Goal: Task Accomplishment & Management: Manage account settings

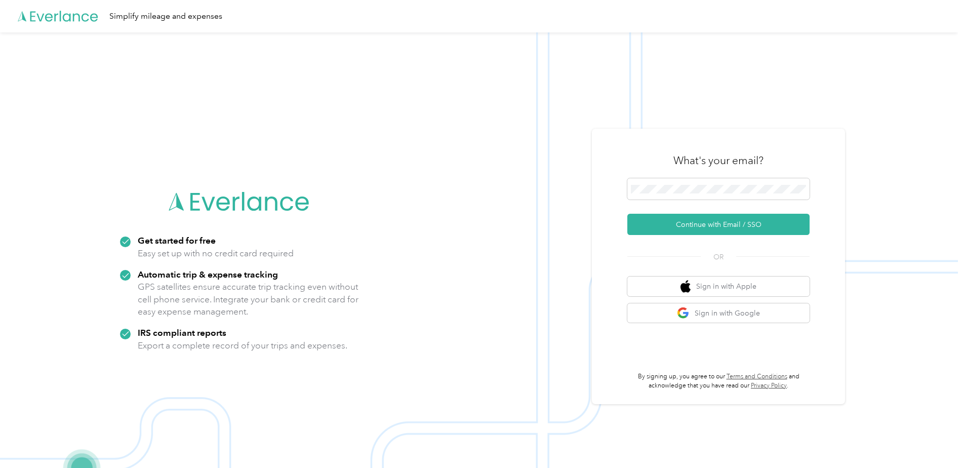
drag, startPoint x: 728, startPoint y: 230, endPoint x: 904, endPoint y: 224, distance: 176.8
click at [727, 229] on button "Continue with Email / SSO" at bounding box center [718, 224] width 182 height 21
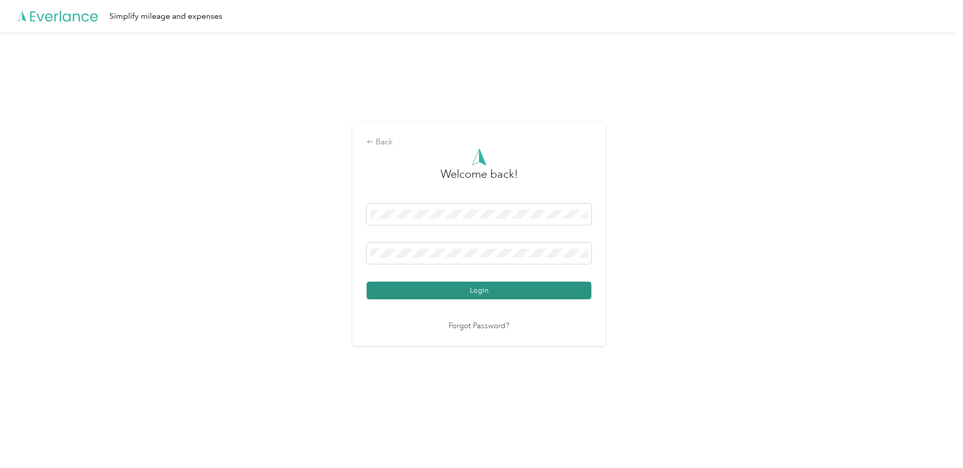
drag, startPoint x: 500, startPoint y: 290, endPoint x: 517, endPoint y: 284, distance: 18.6
click at [499, 289] on button "Login" at bounding box center [478, 290] width 225 height 18
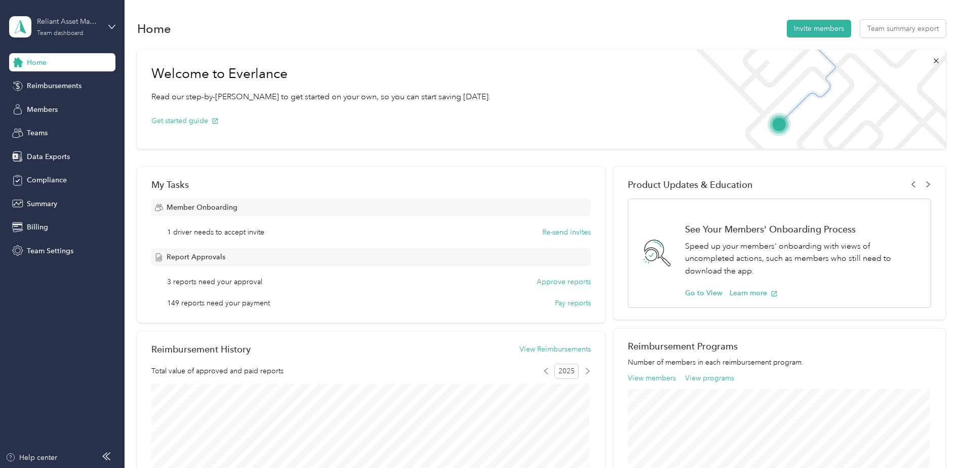
click at [54, 31] on div "Team dashboard" at bounding box center [60, 33] width 47 height 6
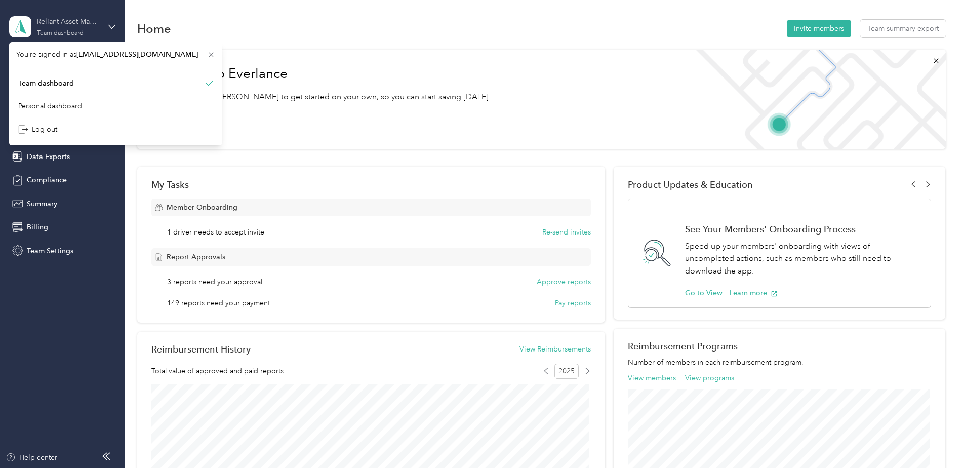
click at [54, 31] on div "Team dashboard" at bounding box center [60, 33] width 47 height 6
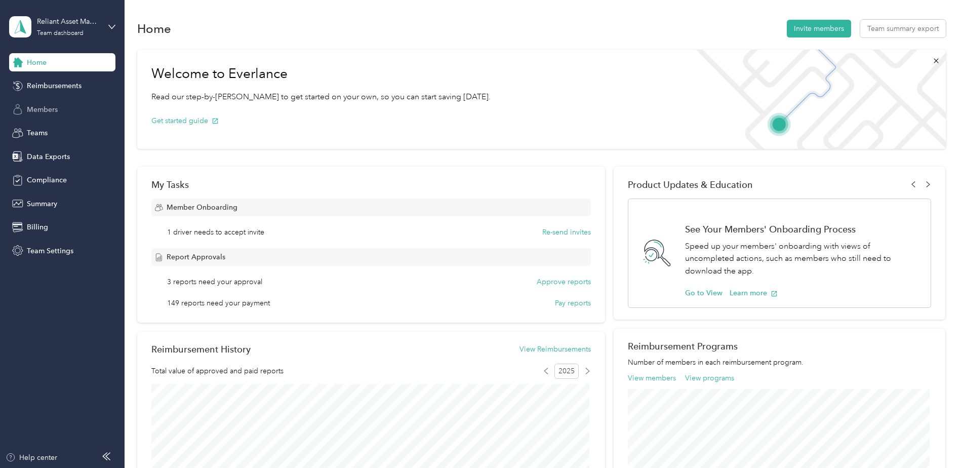
click at [36, 108] on span "Members" at bounding box center [42, 109] width 31 height 11
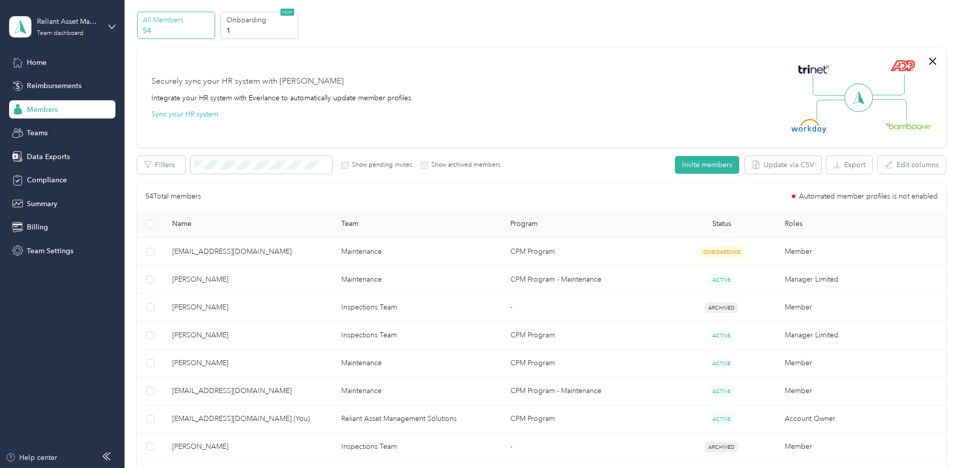
scroll to position [51, 0]
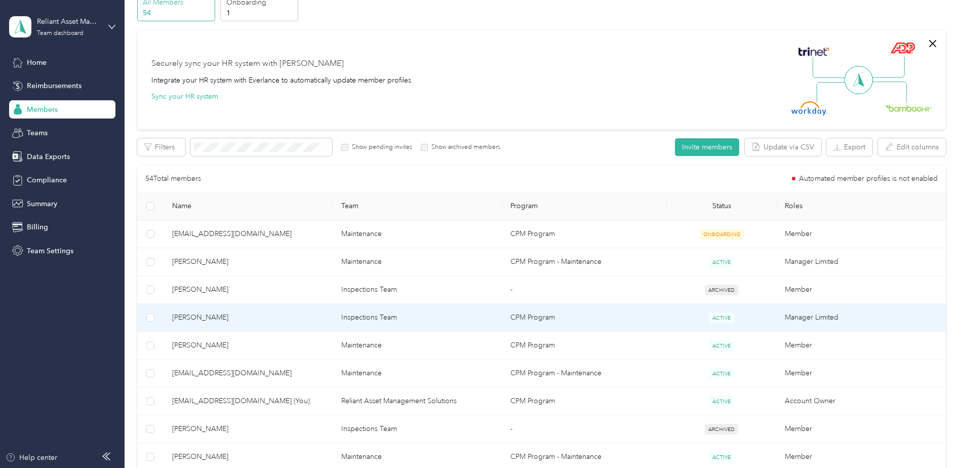
click at [189, 316] on span "Brian Rodriquez" at bounding box center [248, 317] width 153 height 11
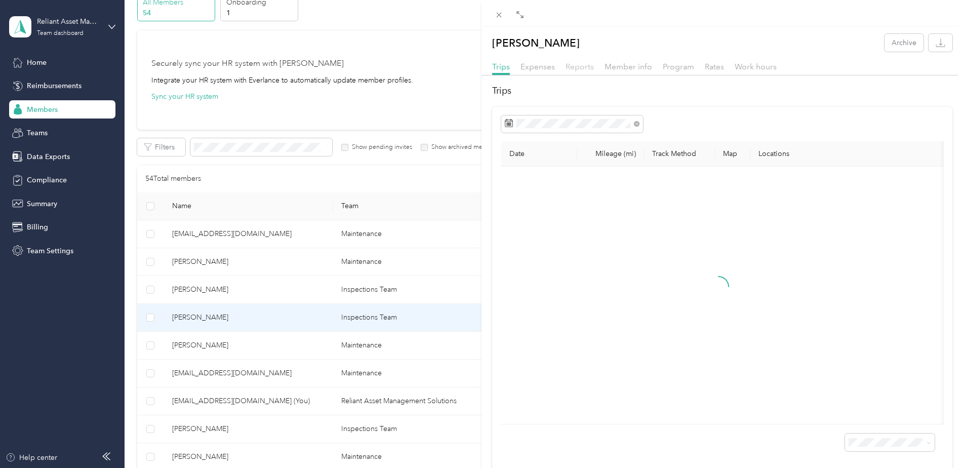
click at [574, 63] on span "Reports" at bounding box center [579, 67] width 28 height 10
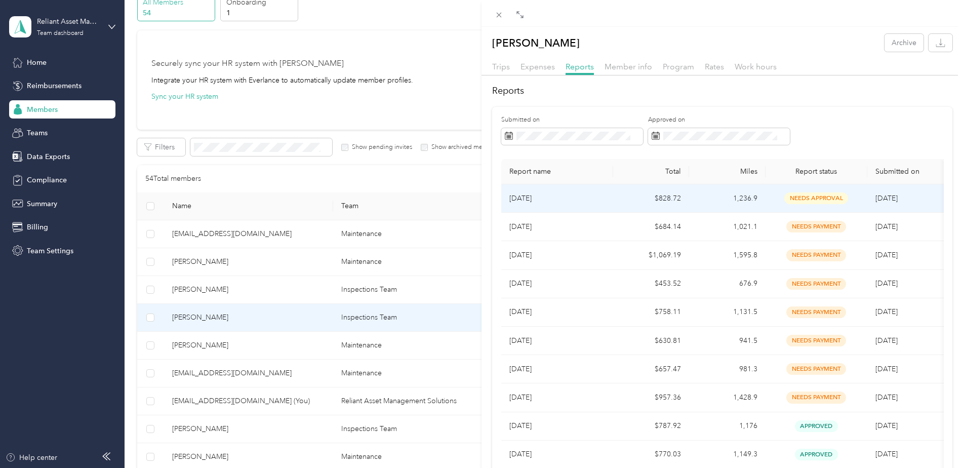
click at [815, 196] on span "needs approval" at bounding box center [816, 198] width 64 height 12
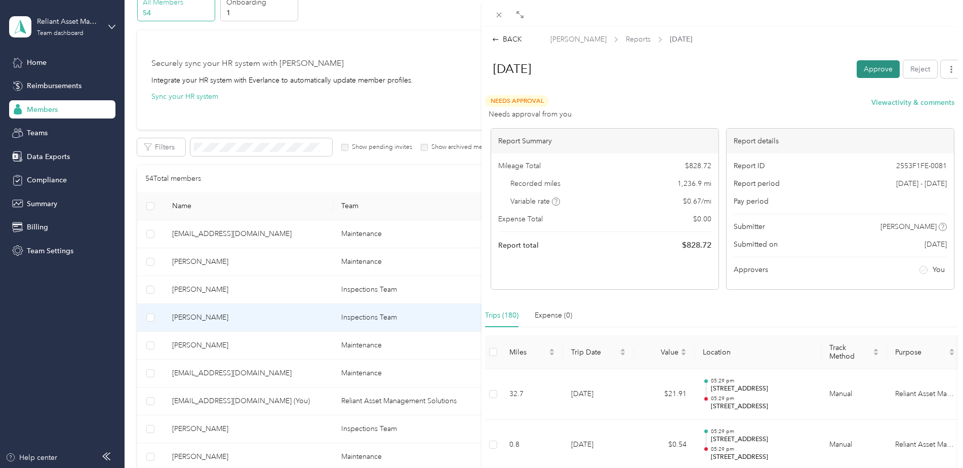
click at [863, 69] on button "Approve" at bounding box center [877, 69] width 43 height 18
click at [948, 70] on icon "button" at bounding box center [951, 69] width 7 height 7
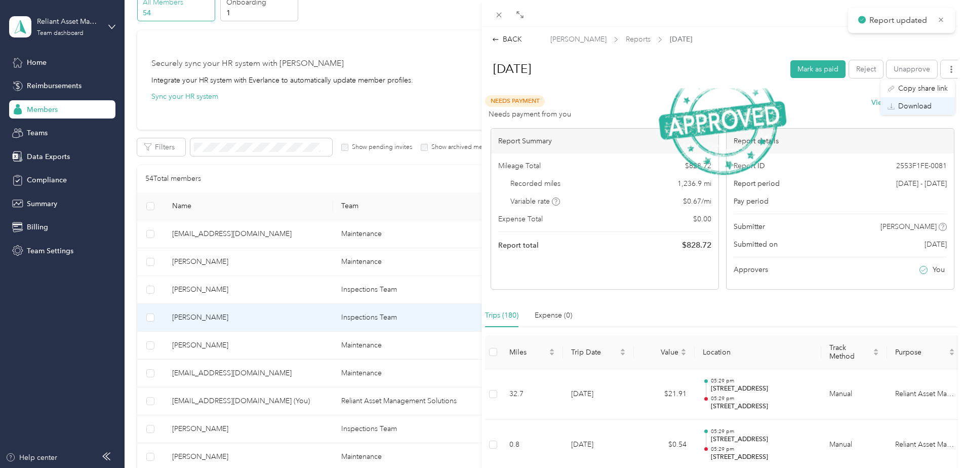
click at [915, 107] on span "Download" at bounding box center [914, 106] width 33 height 11
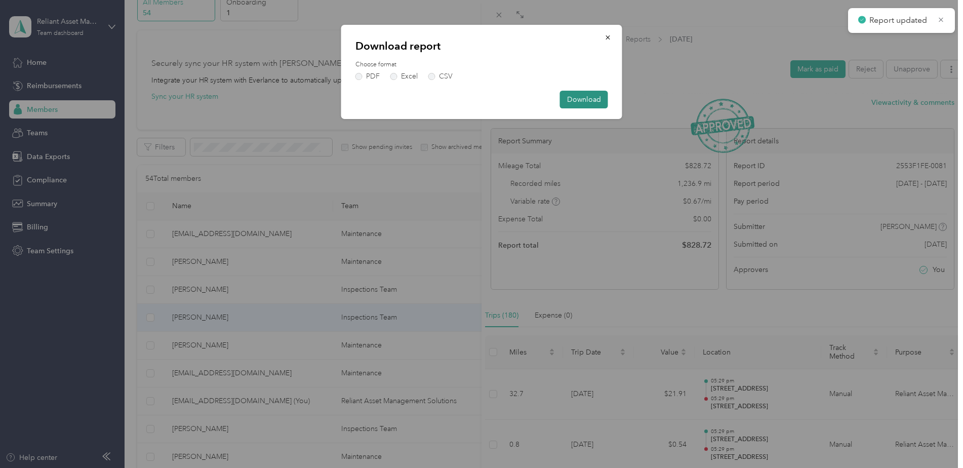
click at [580, 100] on button "Download" at bounding box center [584, 100] width 48 height 18
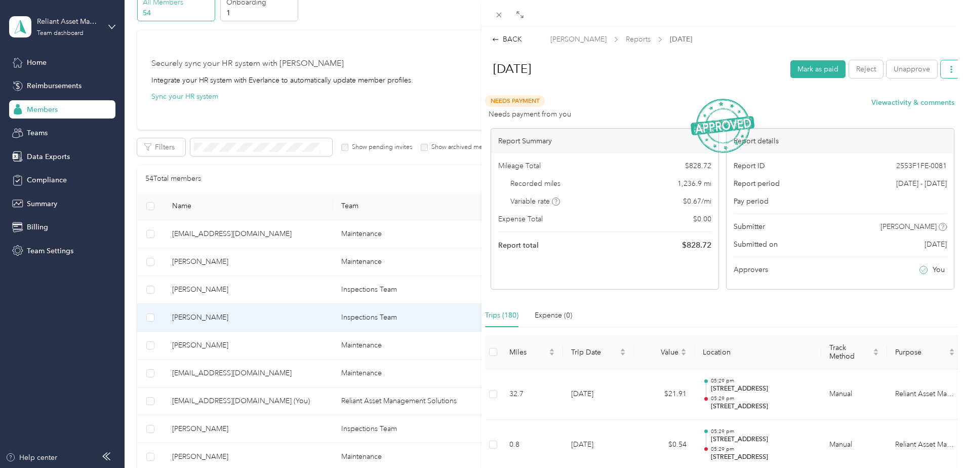
click at [943, 75] on button "button" at bounding box center [950, 69] width 21 height 18
click at [912, 106] on span "Download" at bounding box center [914, 106] width 33 height 11
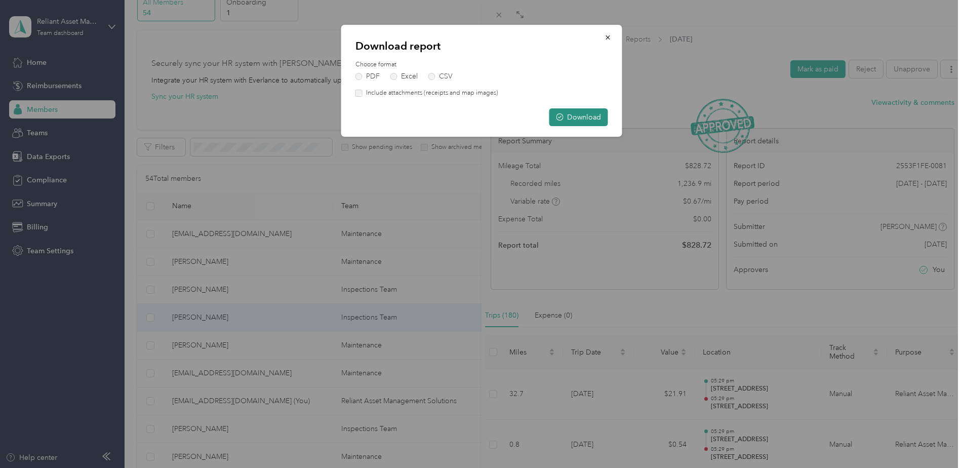
click at [582, 113] on button "Download" at bounding box center [578, 117] width 59 height 18
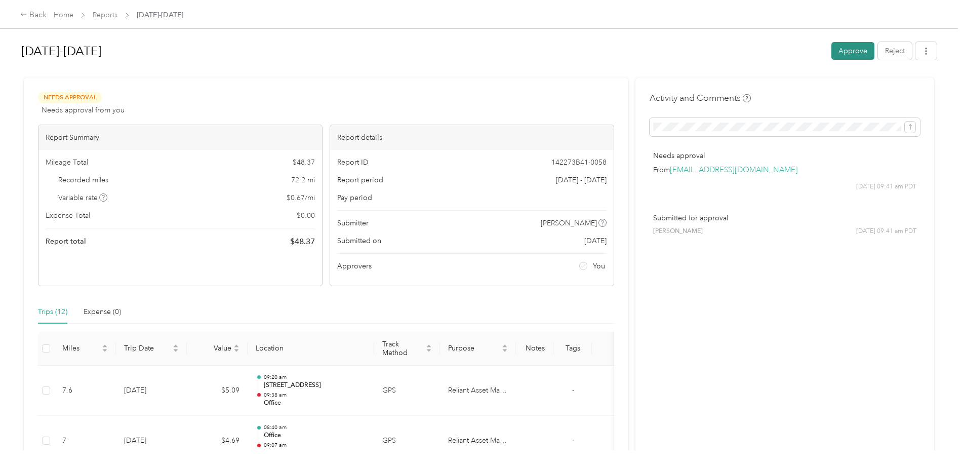
click at [851, 53] on button "Approve" at bounding box center [852, 51] width 43 height 18
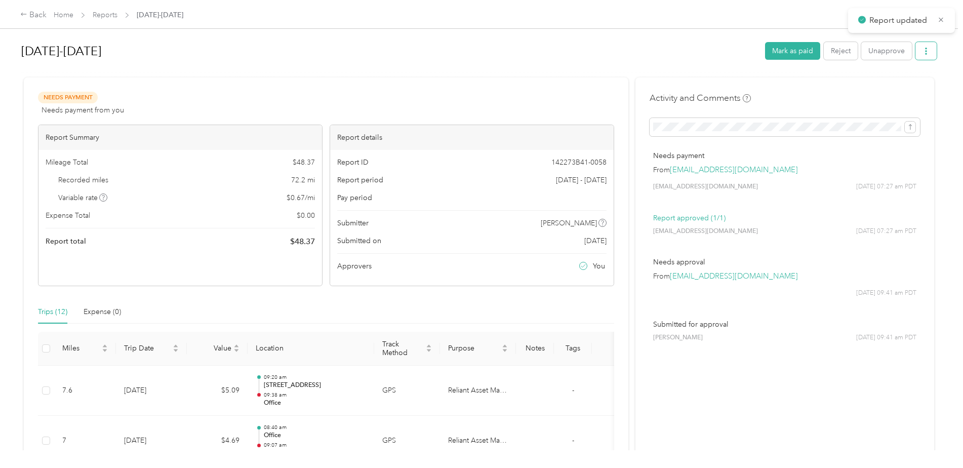
click at [922, 52] on icon "button" at bounding box center [925, 51] width 7 height 7
click at [893, 89] on span "Download" at bounding box center [894, 88] width 33 height 11
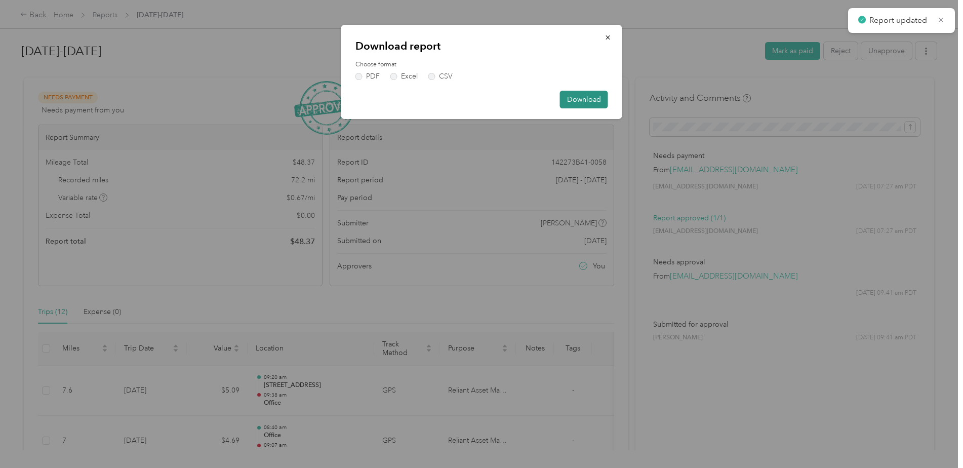
click at [594, 98] on button "Download" at bounding box center [584, 100] width 48 height 18
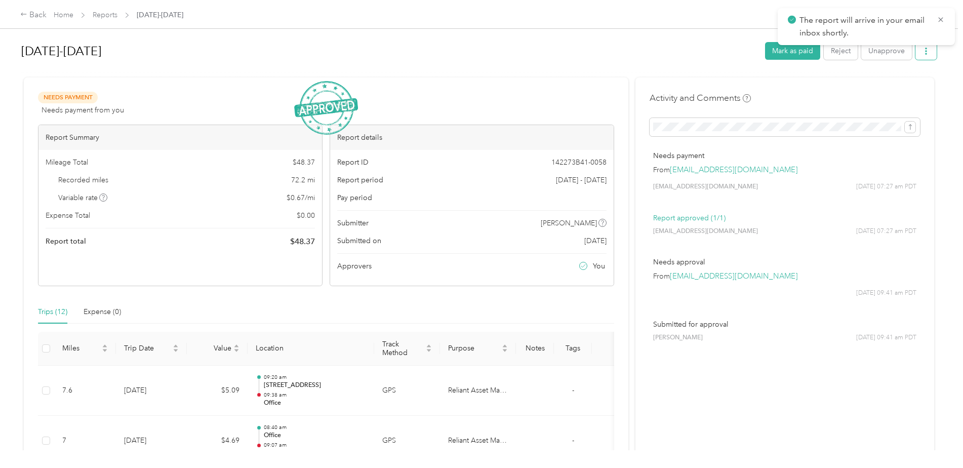
click at [926, 52] on icon "button" at bounding box center [925, 51] width 7 height 7
click at [891, 87] on span "Download" at bounding box center [894, 88] width 33 height 11
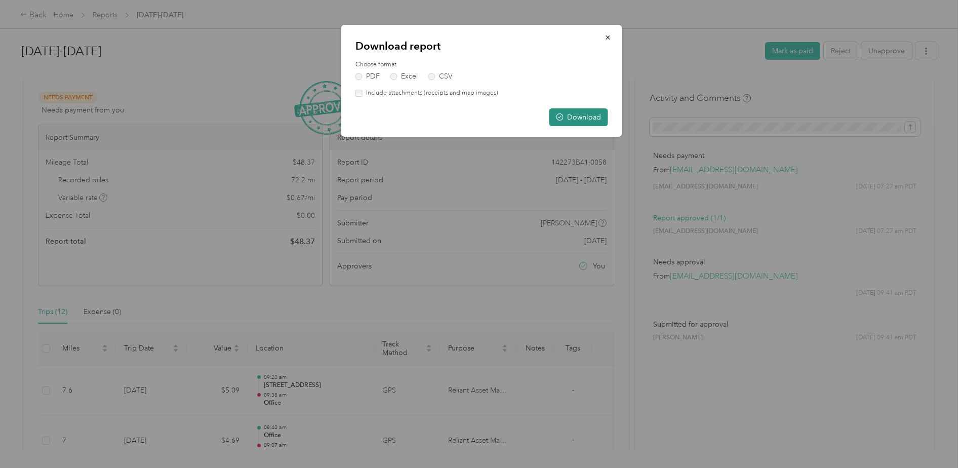
click at [575, 116] on button "Download" at bounding box center [578, 117] width 59 height 18
